Goal: Information Seeking & Learning: Learn about a topic

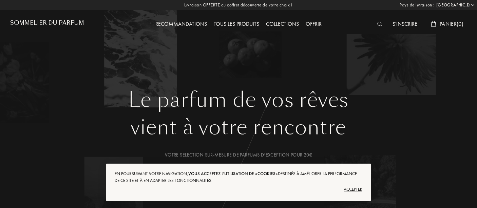
select select "FR"
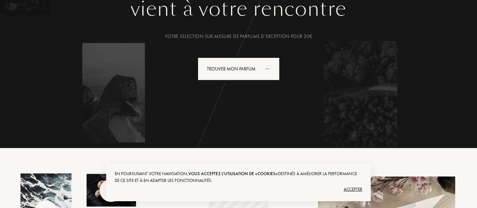
scroll to position [119, 0]
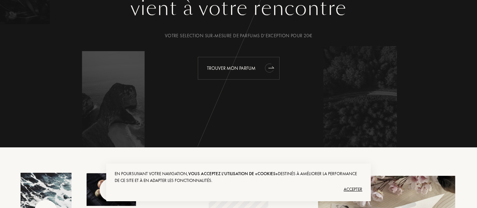
click at [265, 68] on icon "animation" at bounding box center [269, 68] width 10 height 10
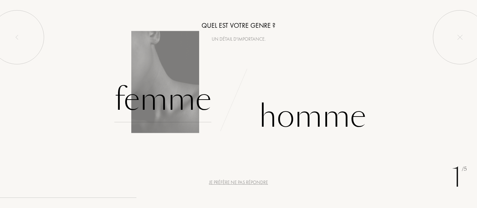
click at [158, 101] on div "Femme" at bounding box center [162, 100] width 97 height 46
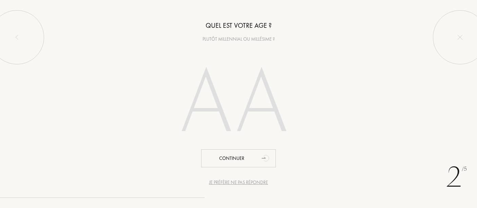
click at [205, 92] on input "number" at bounding box center [239, 104] width 146 height 117
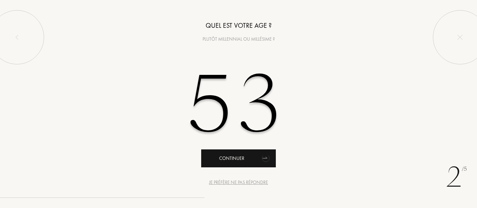
type input "53"
click at [231, 162] on div "Continuer" at bounding box center [238, 159] width 75 height 18
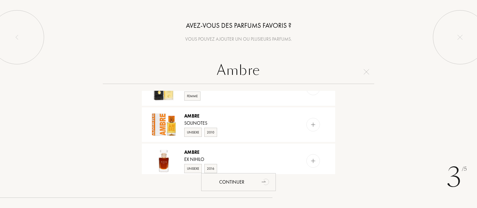
scroll to position [211, 0]
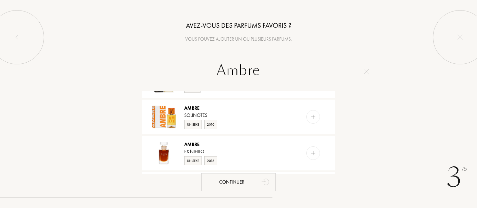
drag, startPoint x: 266, startPoint y: 68, endPoint x: 186, endPoint y: 72, distance: 80.2
click at [186, 72] on input "Ambre" at bounding box center [238, 72] width 271 height 24
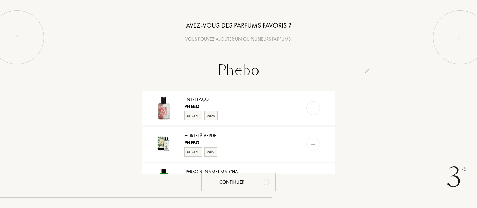
scroll to position [319, 0]
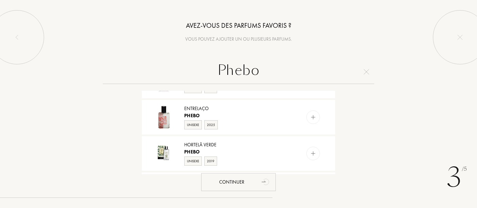
click at [209, 79] on input "Phebo" at bounding box center [238, 72] width 271 height 24
click at [210, 74] on input "Phebo" at bounding box center [238, 72] width 271 height 24
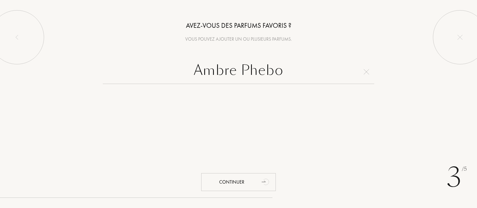
click at [240, 72] on input "Ambre Phebo" at bounding box center [238, 72] width 271 height 24
drag, startPoint x: 241, startPoint y: 72, endPoint x: 170, endPoint y: 70, distance: 71.6
click at [170, 70] on input "Ambre Phebo" at bounding box center [238, 72] width 271 height 24
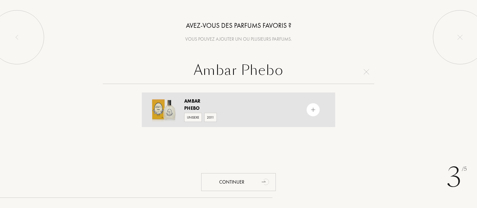
type input "Ambar Phebo"
click at [202, 104] on div "Ambar" at bounding box center [238, 101] width 108 height 7
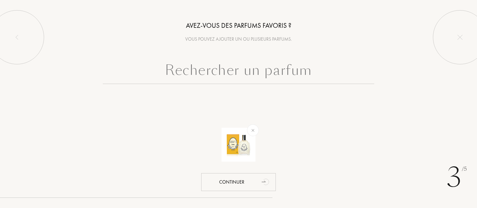
click at [274, 74] on input "text" at bounding box center [238, 72] width 271 height 24
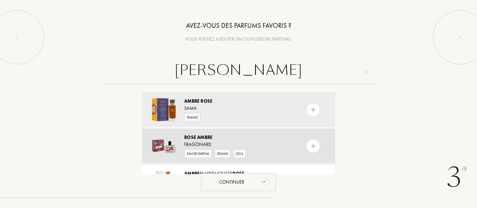
type input "ambre rose"
click at [204, 142] on div "Fragonard" at bounding box center [238, 144] width 108 height 7
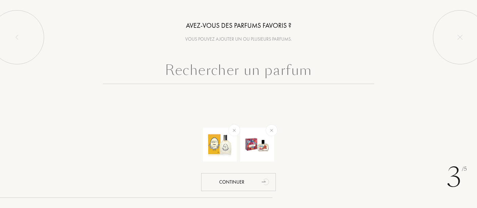
click at [242, 74] on input "text" at bounding box center [238, 72] width 271 height 24
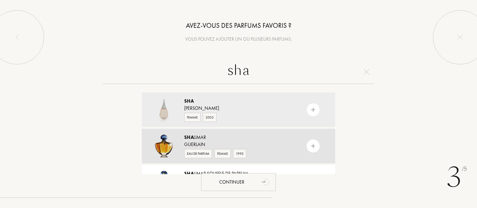
type input "sha"
click at [205, 139] on div "Sha limar" at bounding box center [238, 137] width 108 height 7
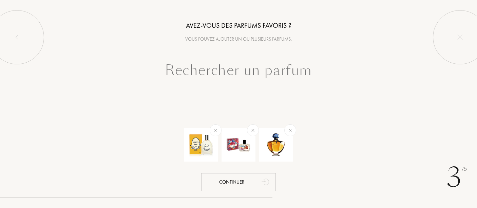
click at [251, 84] on div at bounding box center [238, 89] width 477 height 58
click at [247, 72] on input "text" at bounding box center [238, 72] width 271 height 24
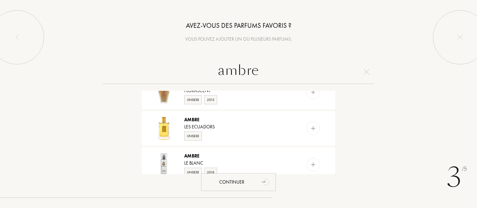
scroll to position [565, 0]
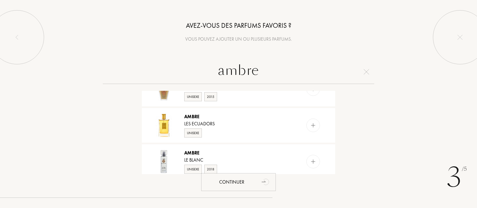
type input "ambre"
click at [434, 144] on div "ambre Ambre Mona di Orio Eau de Parfum Unisexe Ambre L'Occitane en Provence Eau…" at bounding box center [238, 117] width 477 height 115
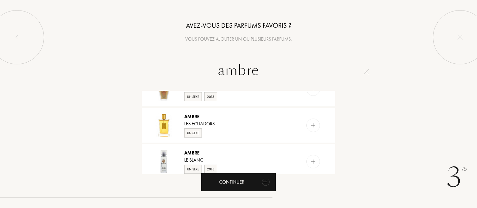
click at [238, 188] on div "Continuer" at bounding box center [238, 182] width 75 height 18
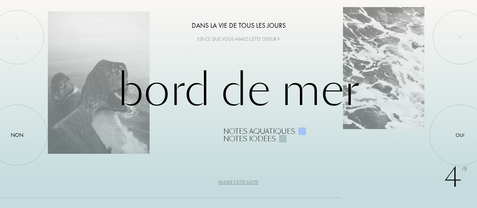
click at [242, 184] on div "Passer cette note" at bounding box center [239, 182] width 40 height 7
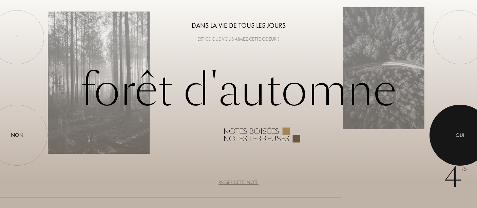
click at [462, 131] on div at bounding box center [460, 135] width 61 height 61
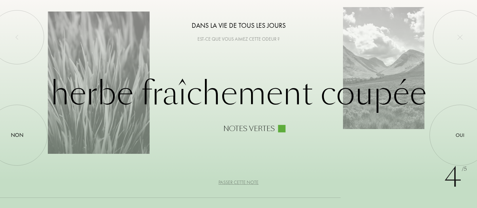
click at [249, 182] on div "Passer cette note" at bounding box center [239, 182] width 40 height 7
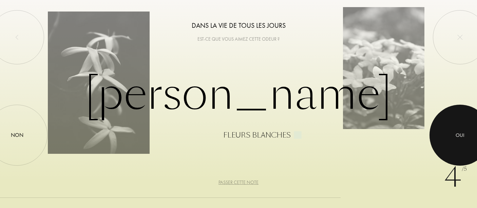
click at [450, 131] on div at bounding box center [460, 135] width 61 height 61
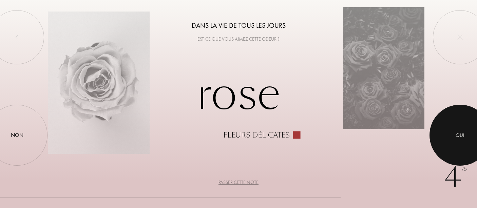
click at [443, 135] on div at bounding box center [460, 135] width 61 height 61
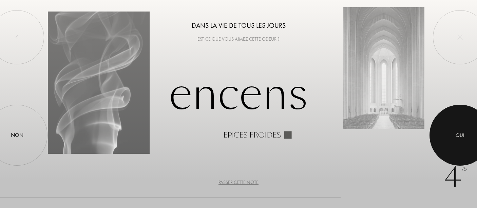
click at [460, 134] on div "Oui" at bounding box center [460, 136] width 9 height 8
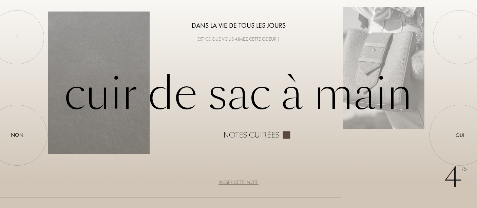
click at [225, 184] on div "Passer cette note" at bounding box center [239, 182] width 40 height 7
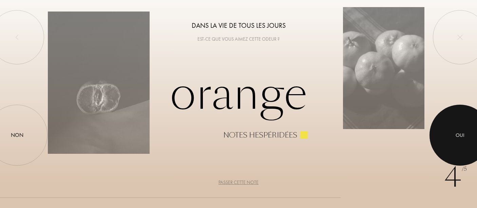
click at [460, 125] on div at bounding box center [460, 135] width 61 height 61
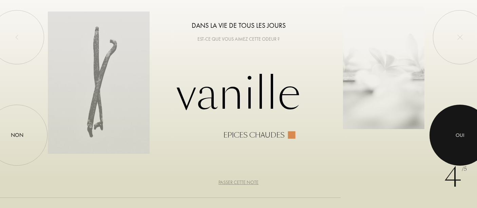
click at [451, 140] on div at bounding box center [460, 135] width 61 height 61
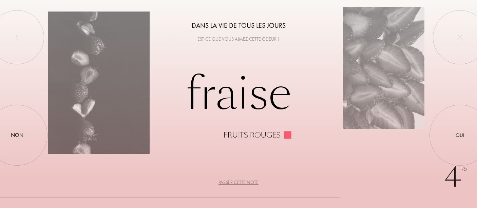
click at [231, 182] on div "Passer cette note" at bounding box center [239, 182] width 40 height 7
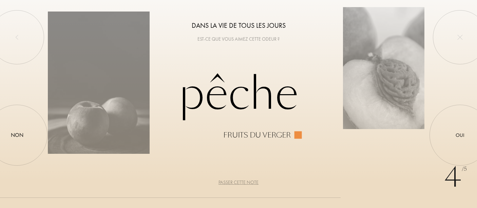
click at [236, 185] on div "Passer cette note" at bounding box center [239, 182] width 40 height 7
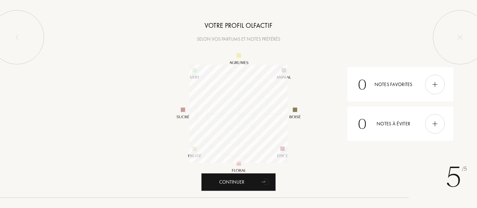
scroll to position [98, 98]
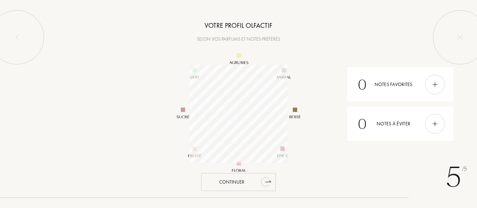
click at [232, 184] on div "Continuer" at bounding box center [238, 182] width 75 height 18
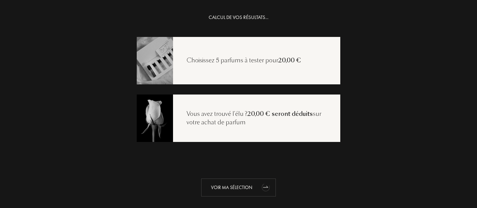
click at [239, 189] on div "Voir ma sélection" at bounding box center [238, 188] width 75 height 18
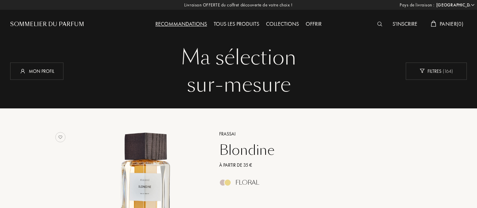
select select "FR"
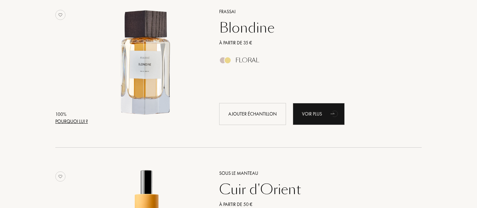
scroll to position [124, 0]
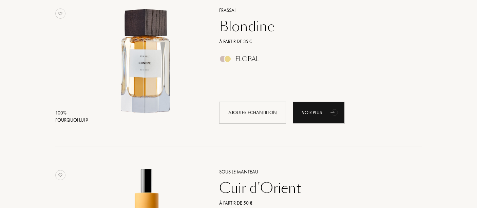
click at [71, 119] on div "Pourquoi lui ?" at bounding box center [71, 120] width 33 height 7
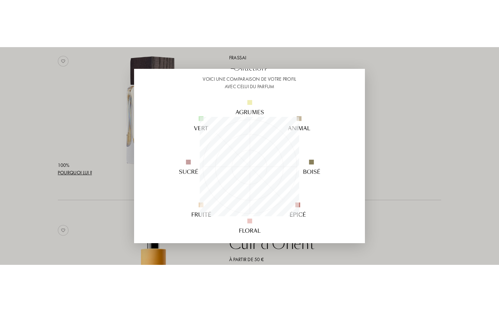
scroll to position [52, 0]
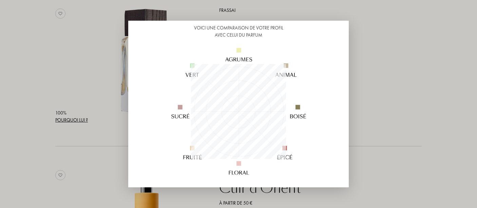
click at [39, 58] on div at bounding box center [238, 104] width 477 height 208
